Goal: Navigation & Orientation: Go to known website

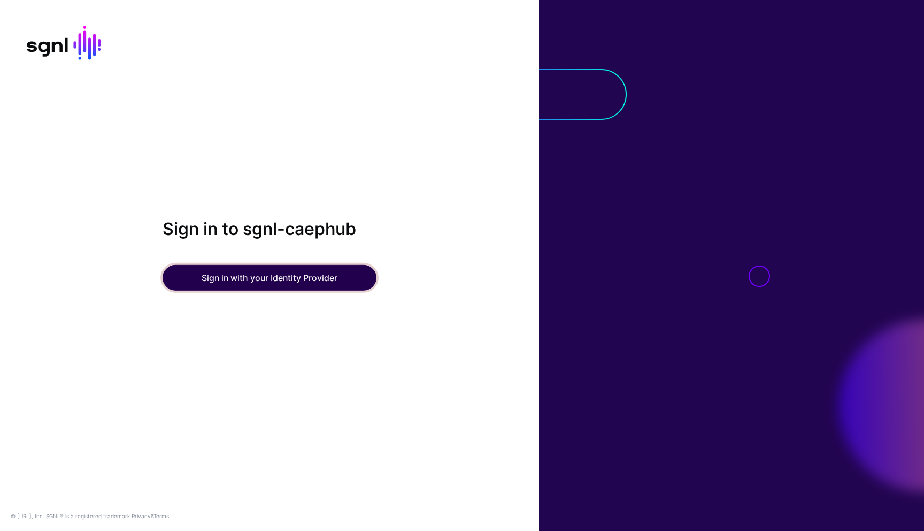
click at [244, 274] on button "Sign in with your Identity Provider" at bounding box center [270, 278] width 214 height 26
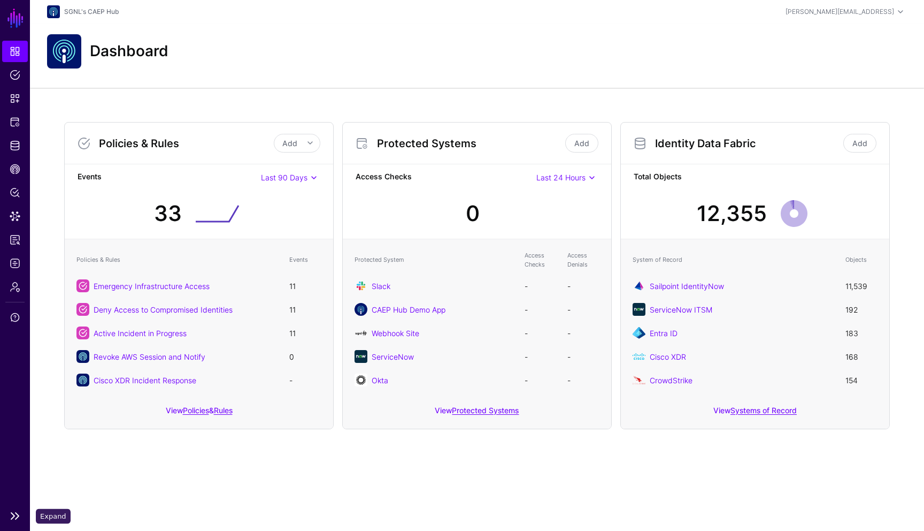
click at [14, 520] on link at bounding box center [15, 515] width 30 height 13
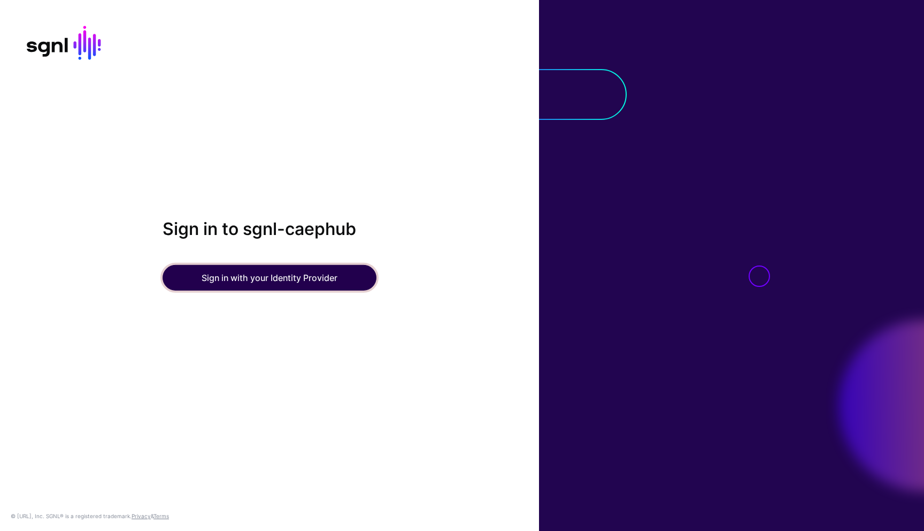
click at [188, 270] on button "Sign in with your Identity Provider" at bounding box center [270, 278] width 214 height 26
